Goal: Use online tool/utility: Utilize a website feature to perform a specific function

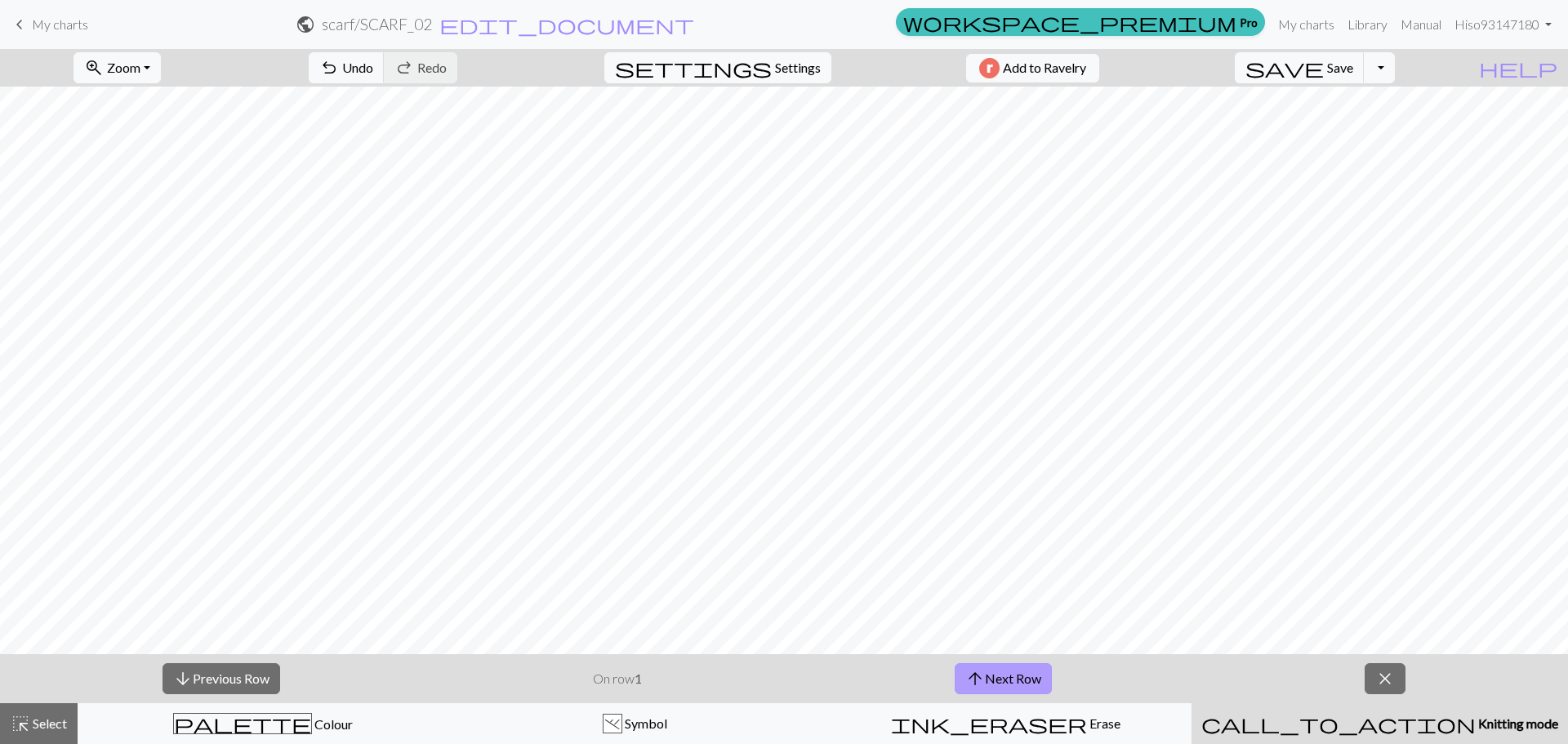
click at [995, 675] on button "arrow_upward Next Row" at bounding box center [1003, 678] width 97 height 31
click at [995, 676] on button "arrow_upward Next Row" at bounding box center [1003, 678] width 97 height 31
click at [963, 678] on button "arrow_upward Next Row" at bounding box center [1003, 678] width 97 height 31
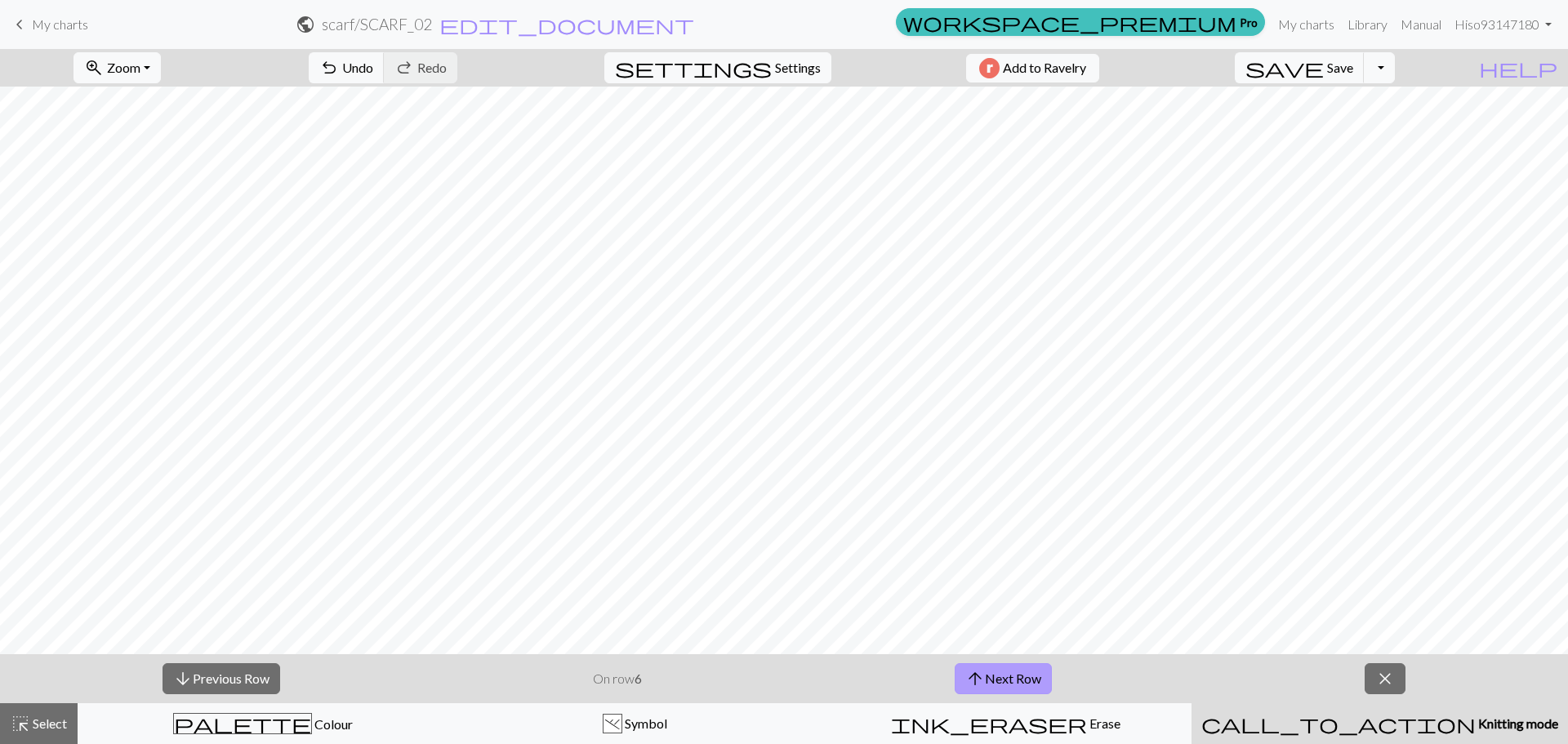
click at [983, 678] on span "arrow_upward" at bounding box center [975, 678] width 20 height 23
click at [1002, 677] on button "arrow_upward Next Row" at bounding box center [1003, 678] width 97 height 31
click at [1002, 677] on button "arrow_upward Next Row" at bounding box center [1006, 678] width 97 height 31
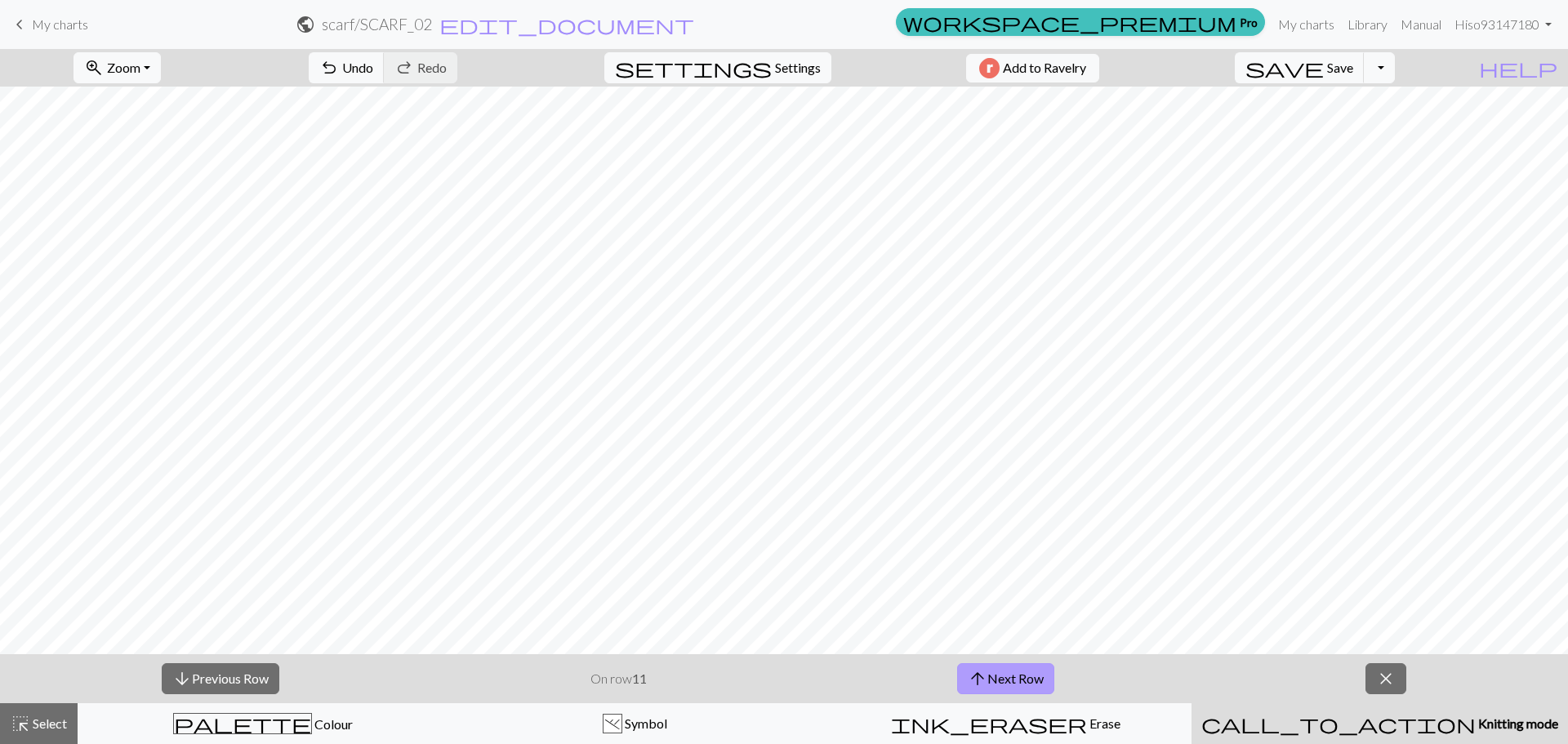
click at [1002, 677] on button "arrow_upward Next Row" at bounding box center [1006, 678] width 97 height 31
click at [241, 670] on button "arrow_downward Previous Row" at bounding box center [220, 678] width 117 height 31
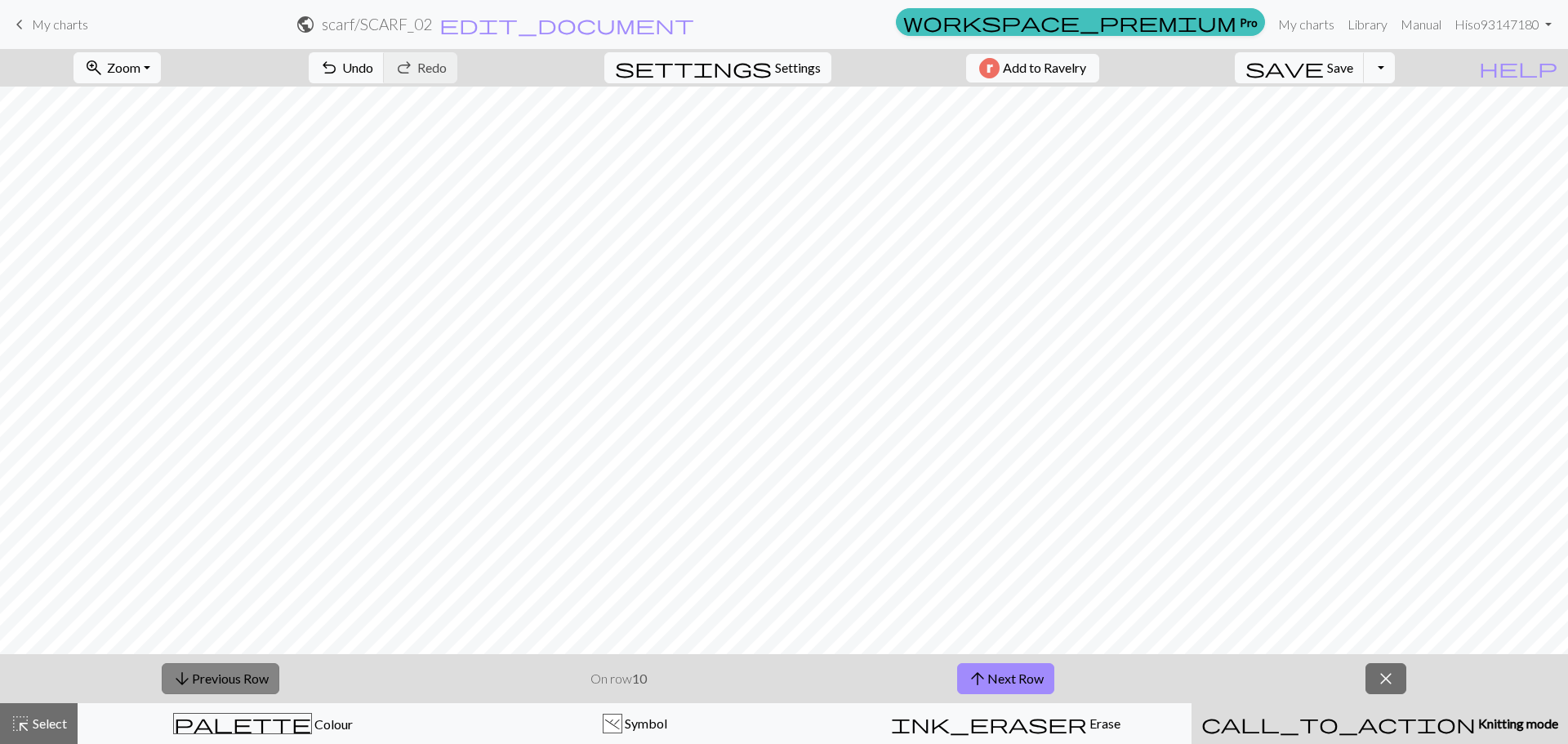
click at [241, 670] on button "arrow_downward Previous Row" at bounding box center [220, 678] width 117 height 31
click at [241, 670] on button "arrow_downward Previous Row" at bounding box center [221, 678] width 117 height 31
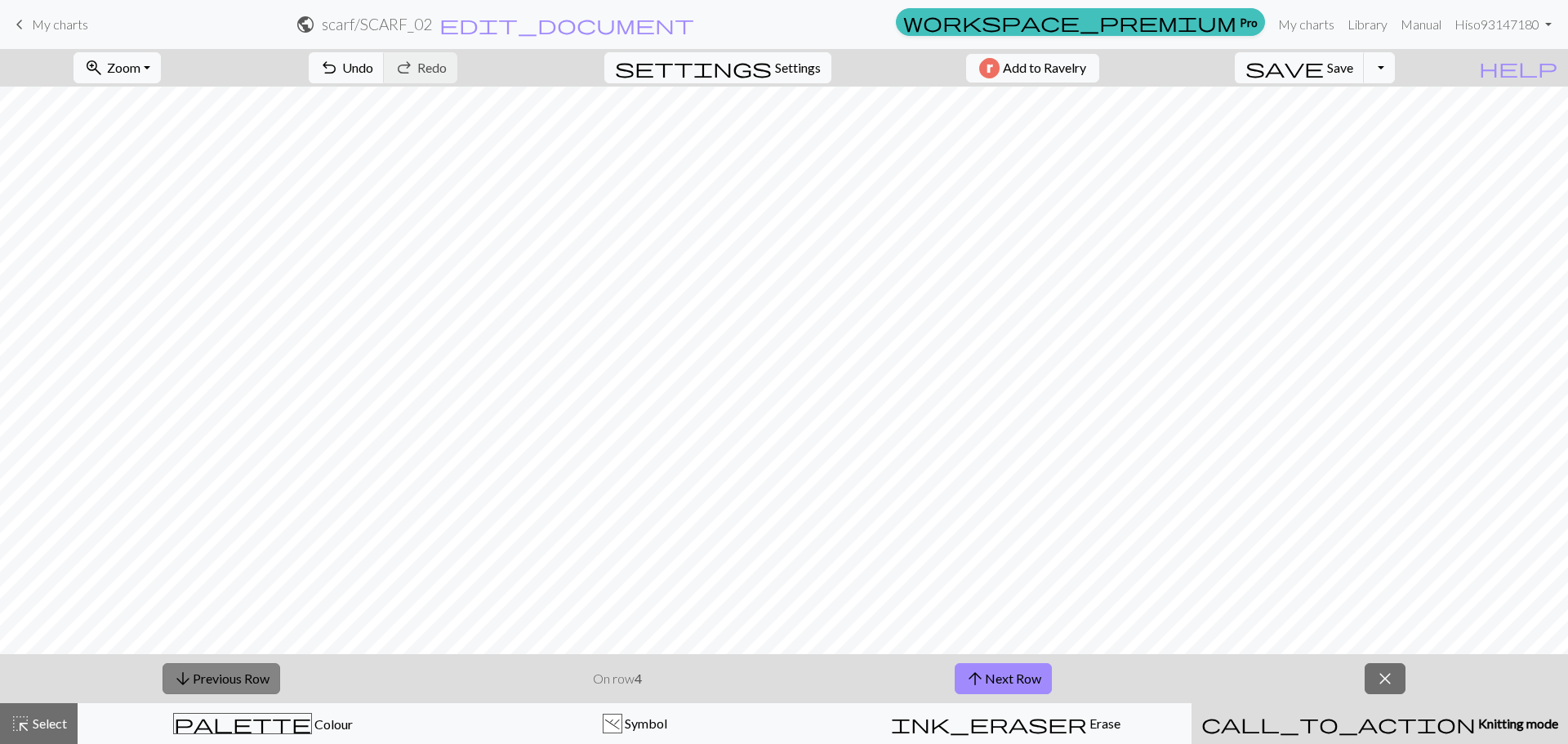
click at [241, 670] on button "arrow_downward Previous Row" at bounding box center [221, 678] width 117 height 31
click at [1002, 692] on button "arrow_upward Next Row" at bounding box center [1003, 678] width 97 height 31
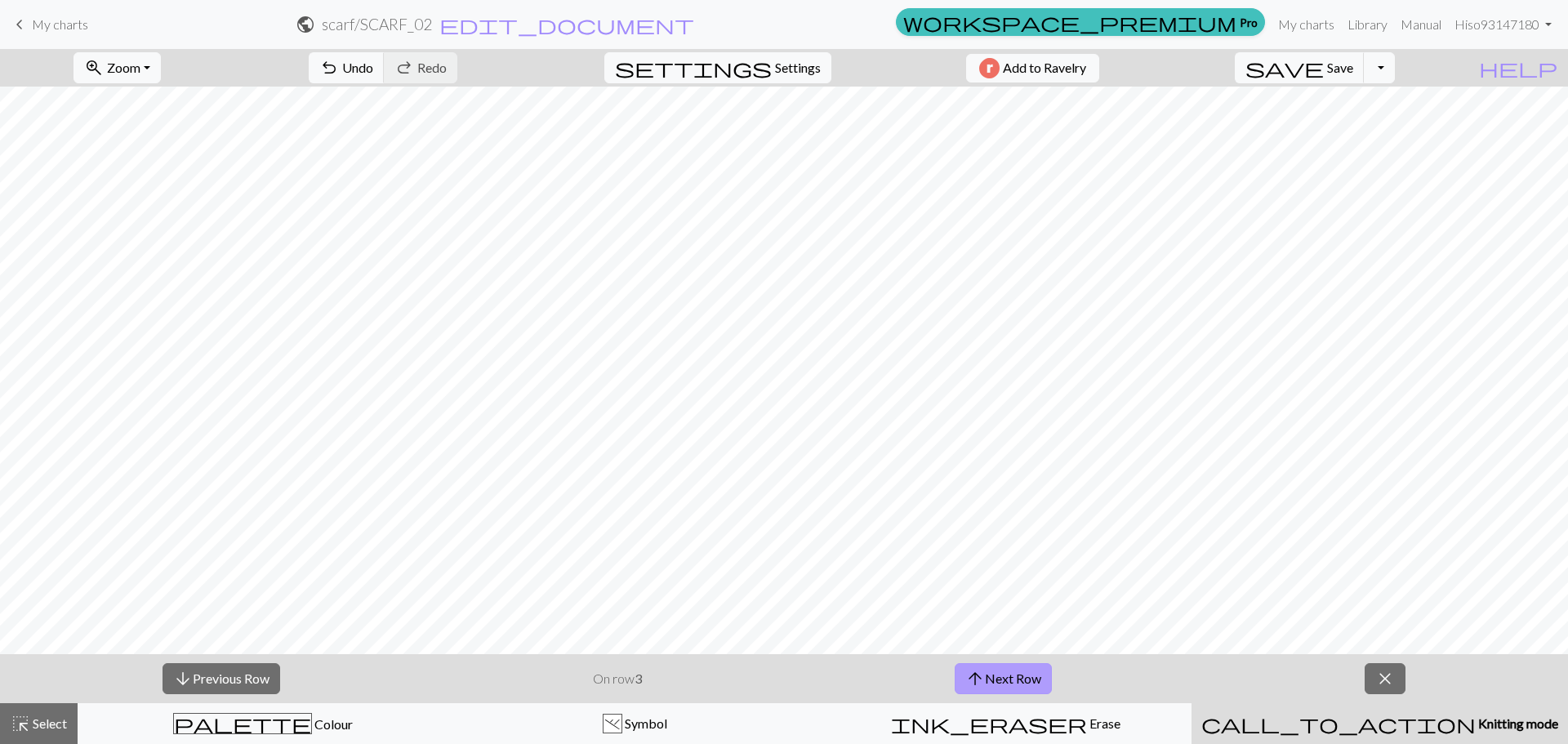
click at [1002, 692] on button "arrow_upward Next Row" at bounding box center [1003, 678] width 97 height 31
click at [1003, 687] on button "arrow_upward Next Row" at bounding box center [1003, 678] width 97 height 31
click at [1016, 690] on button "arrow_upward Next Row" at bounding box center [1003, 678] width 97 height 31
click at [1041, 675] on button "arrow_upward Next Row" at bounding box center [1003, 678] width 97 height 31
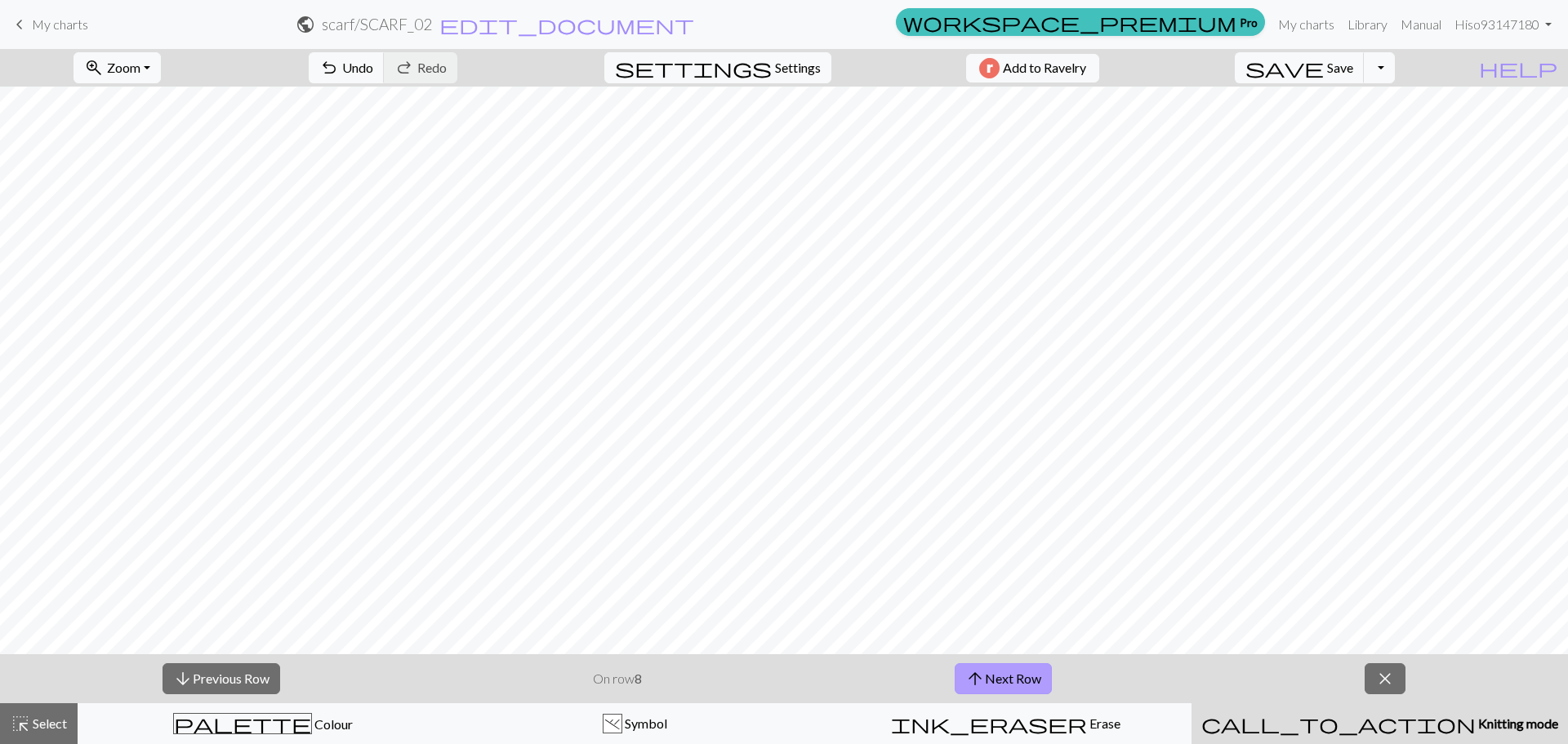
click at [1003, 662] on button "arrow_upward Next Row" at bounding box center [1003, 678] width 97 height 31
click at [1034, 666] on button "arrow_upward Next Row" at bounding box center [1003, 678] width 97 height 31
